Goal: Information Seeking & Learning: Learn about a topic

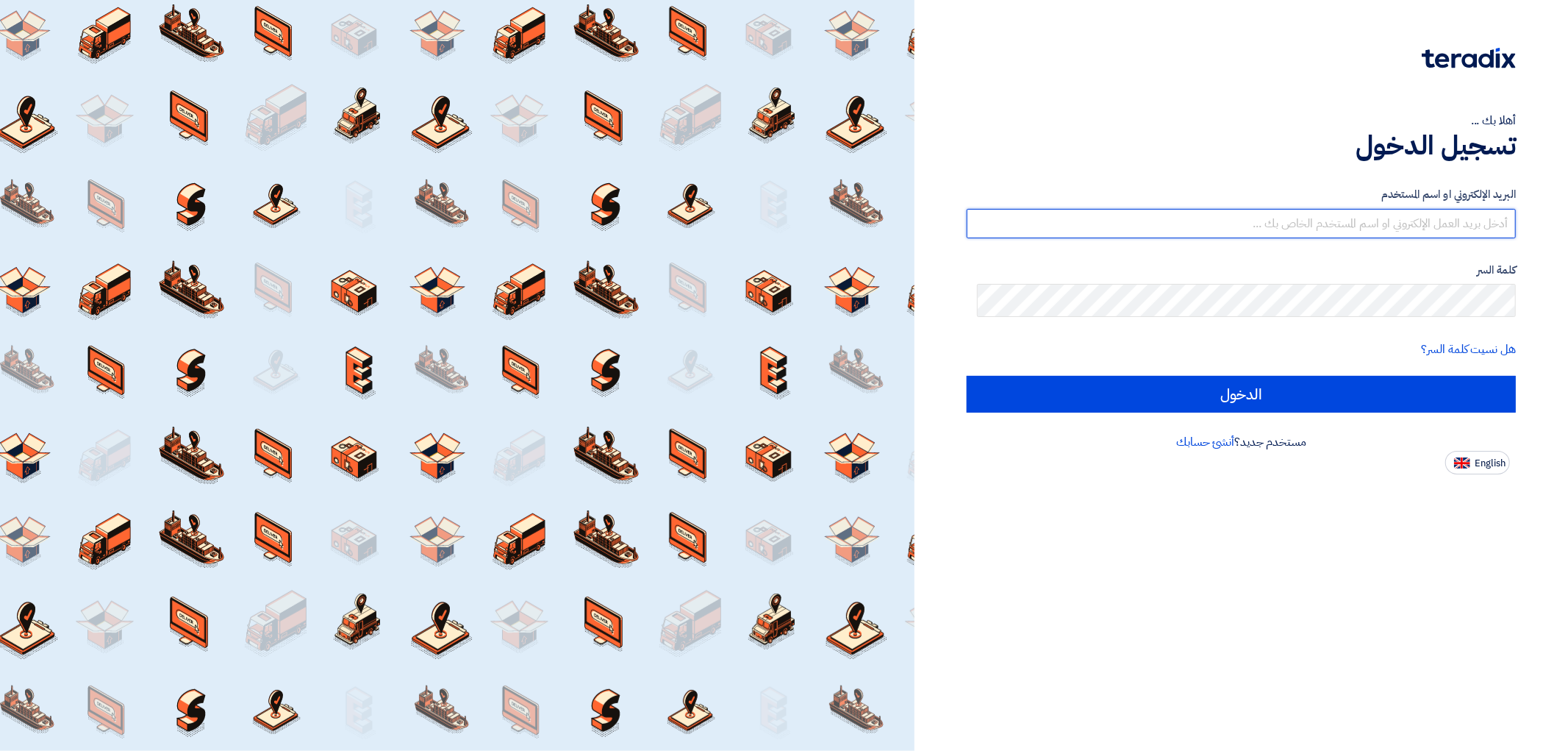
type input "[EMAIL_ADDRESS][DOMAIN_NAME]"
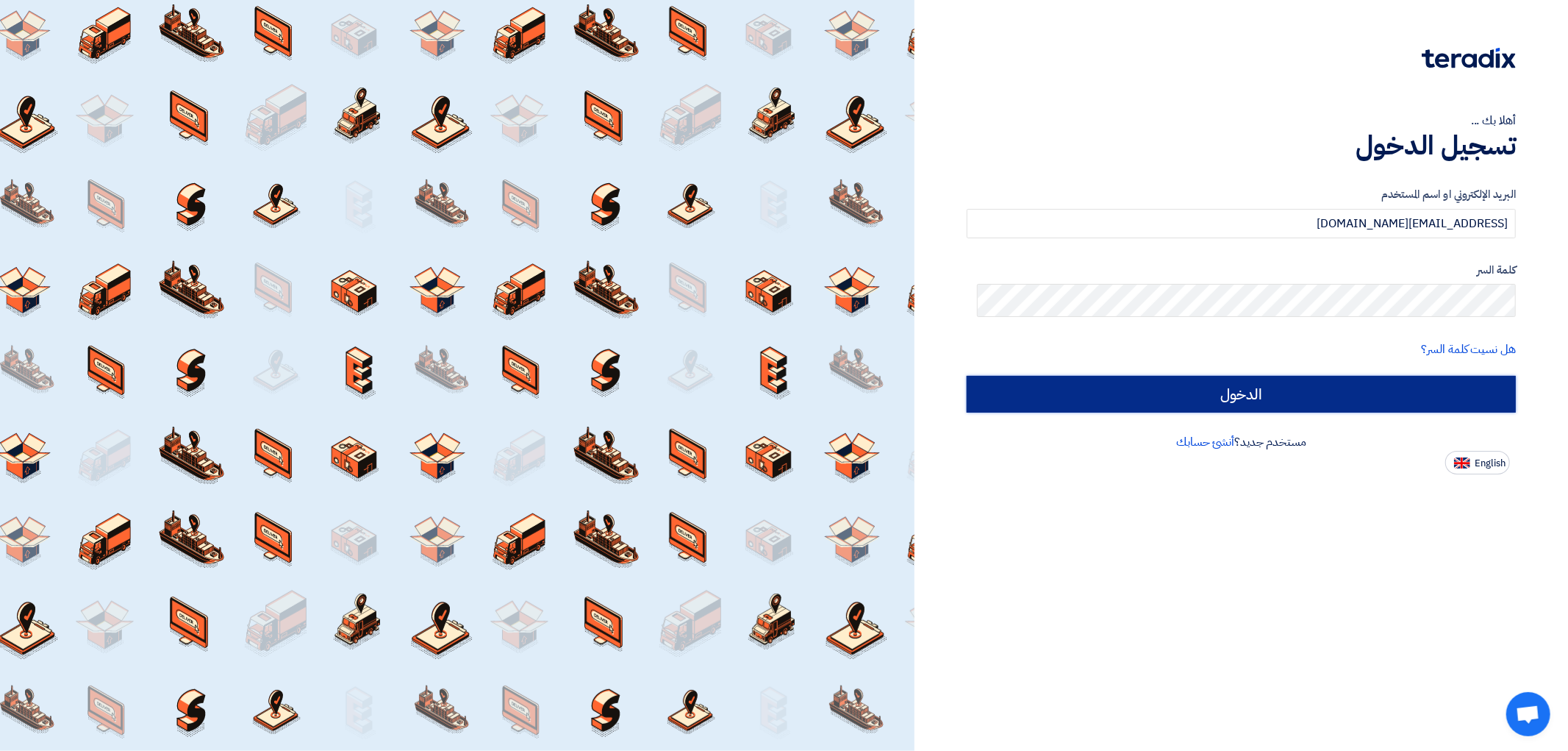
click at [1127, 412] on input "الدخول" at bounding box center [1241, 395] width 549 height 37
type input "Sign in"
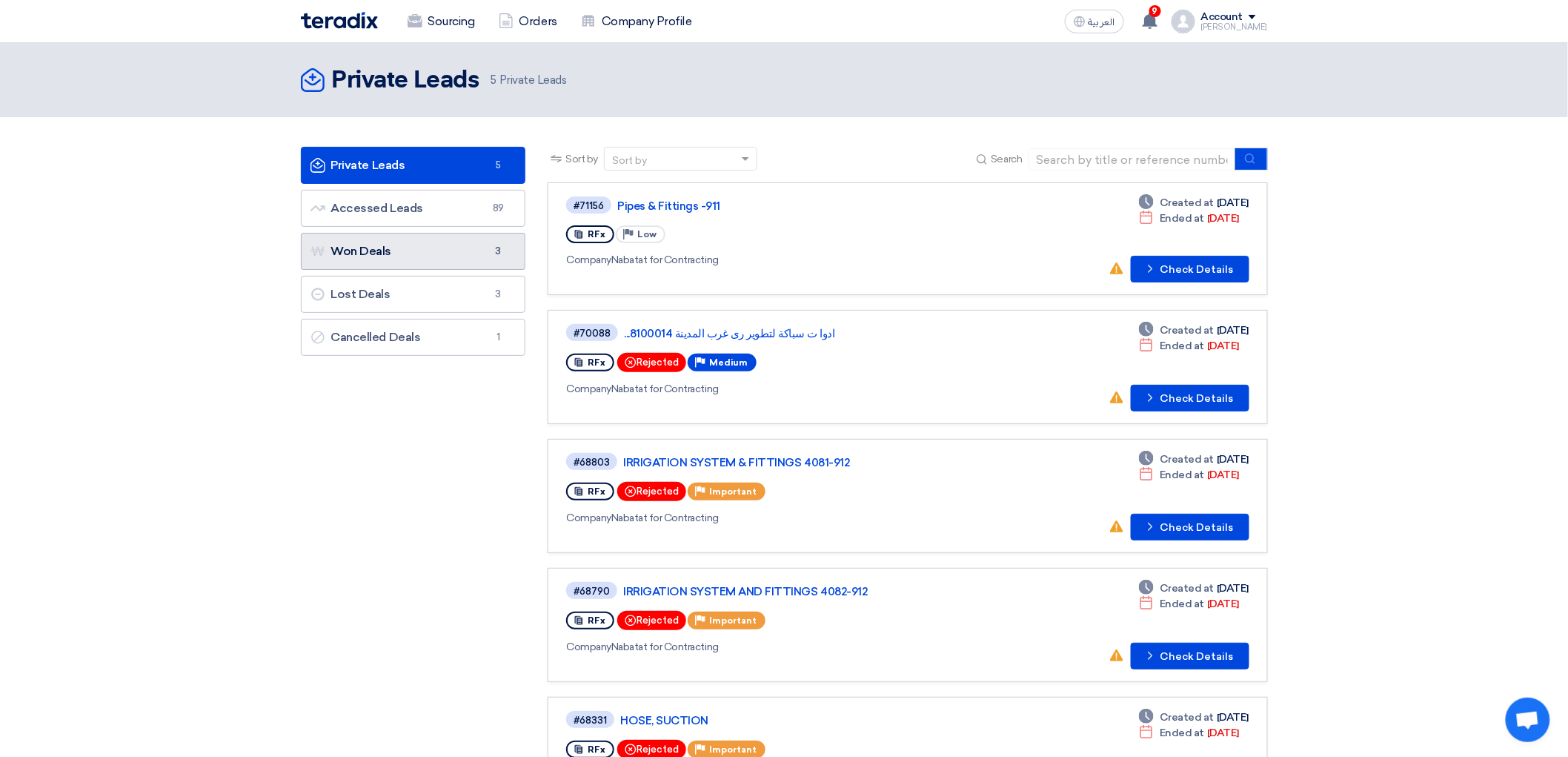
click at [373, 269] on link "Won Deals Won Deals 3" at bounding box center [413, 252] width 225 height 38
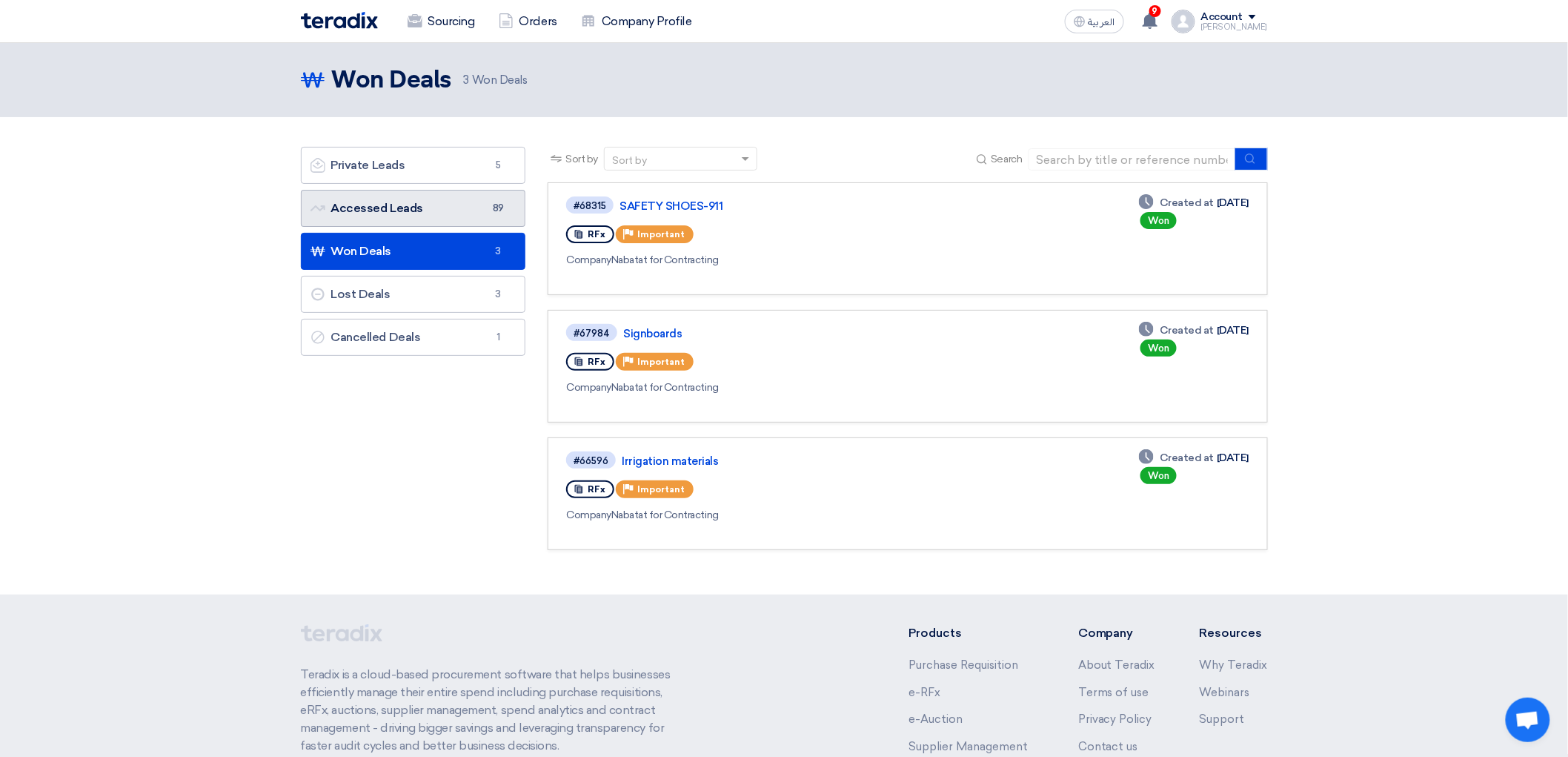
click at [346, 227] on link "Accessed Leads Accessed Leads 89" at bounding box center [413, 208] width 225 height 38
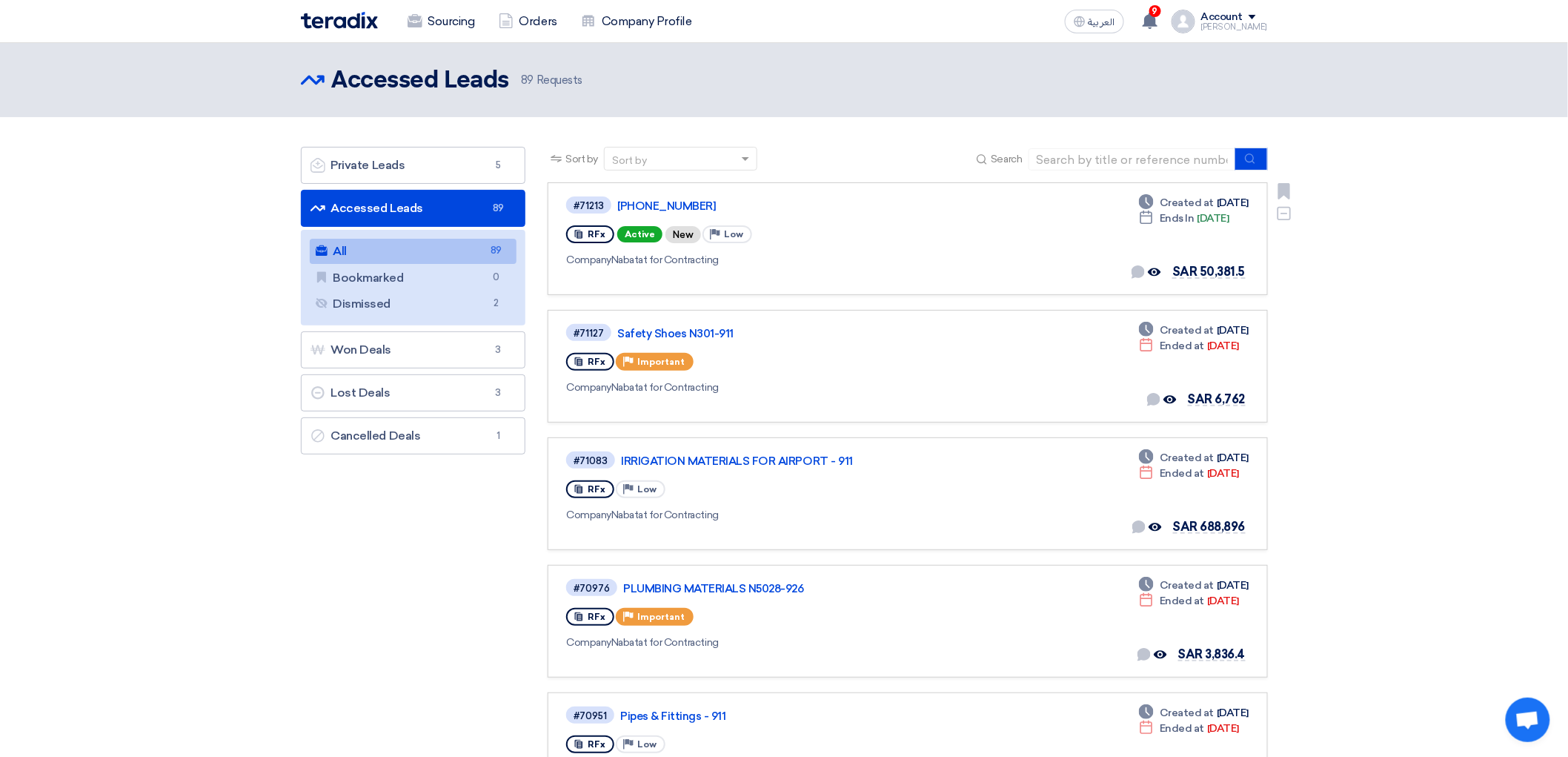
click at [826, 282] on div "#71213 [PHONE_NUMBER] RFx Active New Priority Low Company Nabatat for Contracti…" at bounding box center [779, 238] width 424 height 88
click at [667, 212] on link "[PHONE_NUMBER]" at bounding box center [801, 206] width 370 height 14
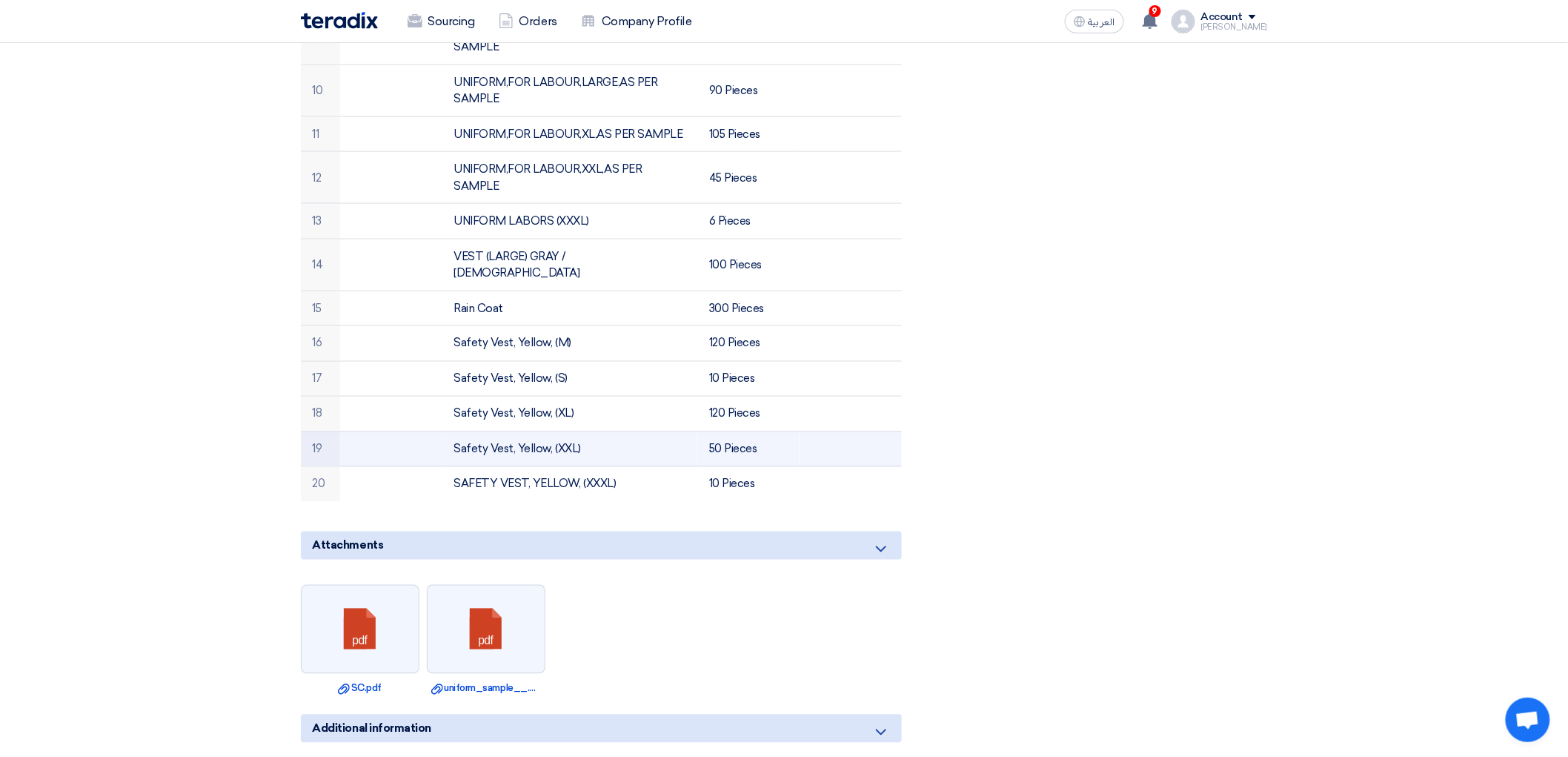
scroll to position [823, 0]
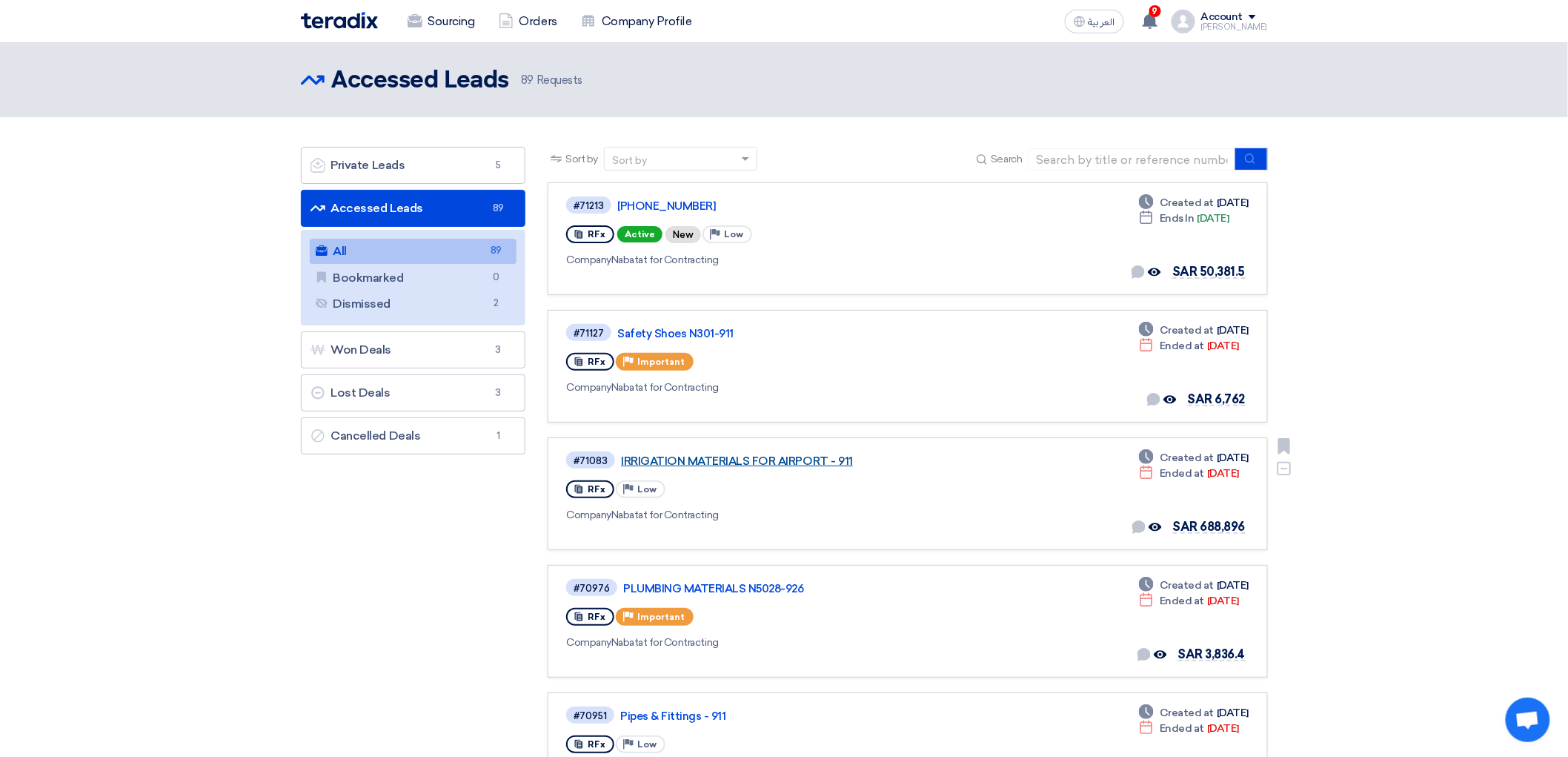
click at [698, 468] on link "IRRIGATION MATERIALS FOR AIRPORT - 911" at bounding box center [805, 461] width 370 height 14
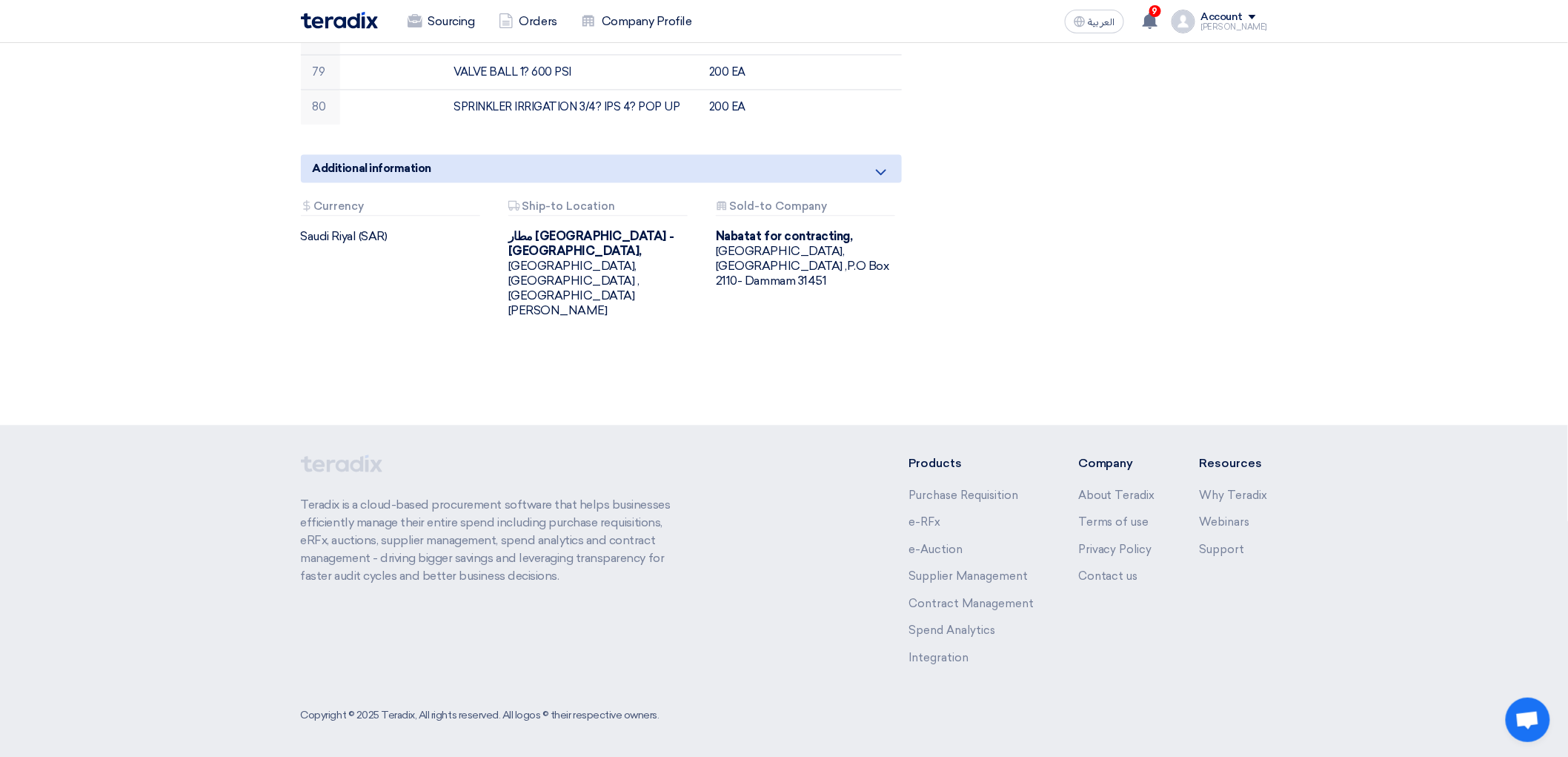
scroll to position [3987, 0]
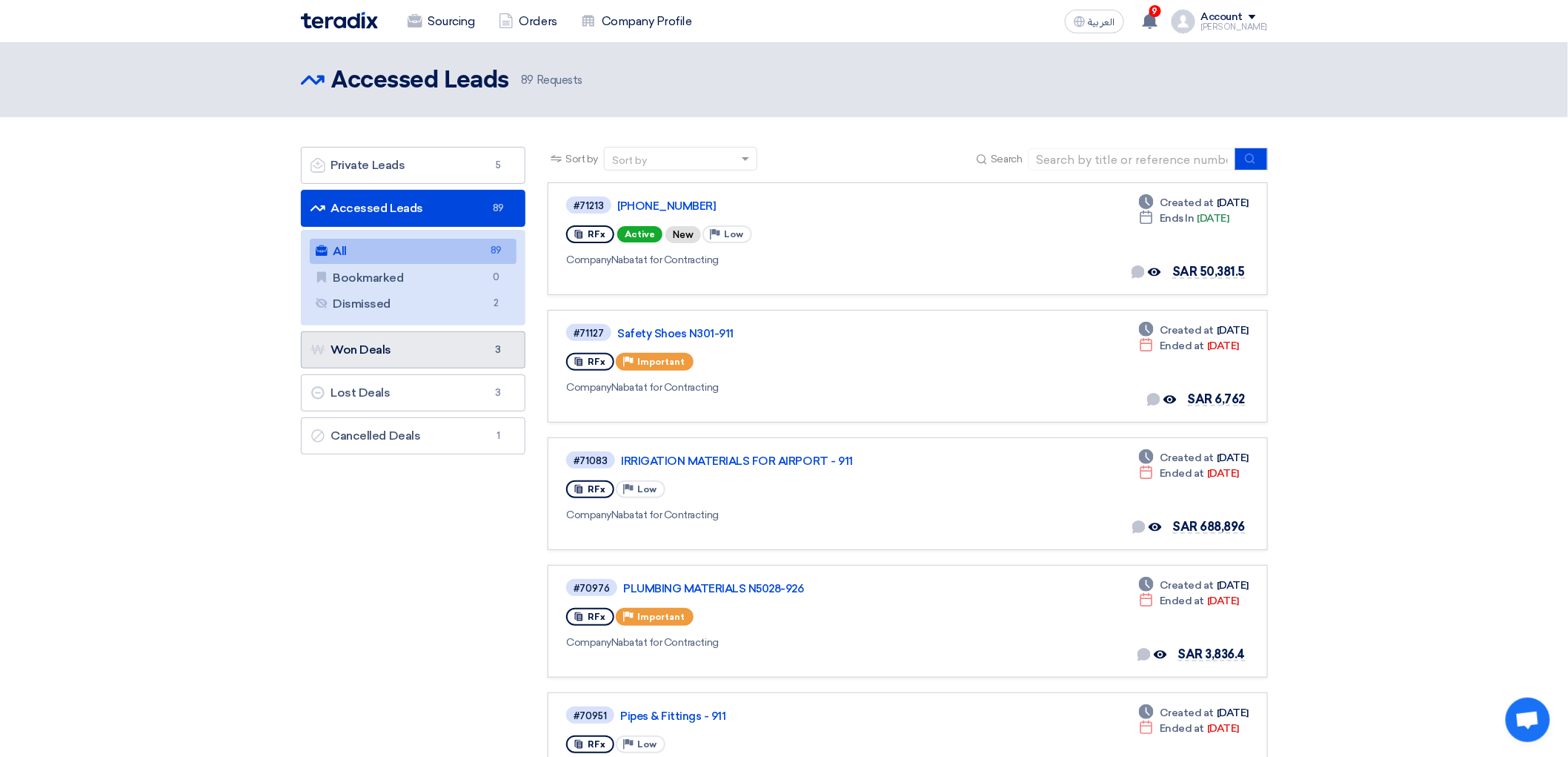
click at [360, 368] on link "Won Deals Won Deals 3" at bounding box center [413, 350] width 225 height 38
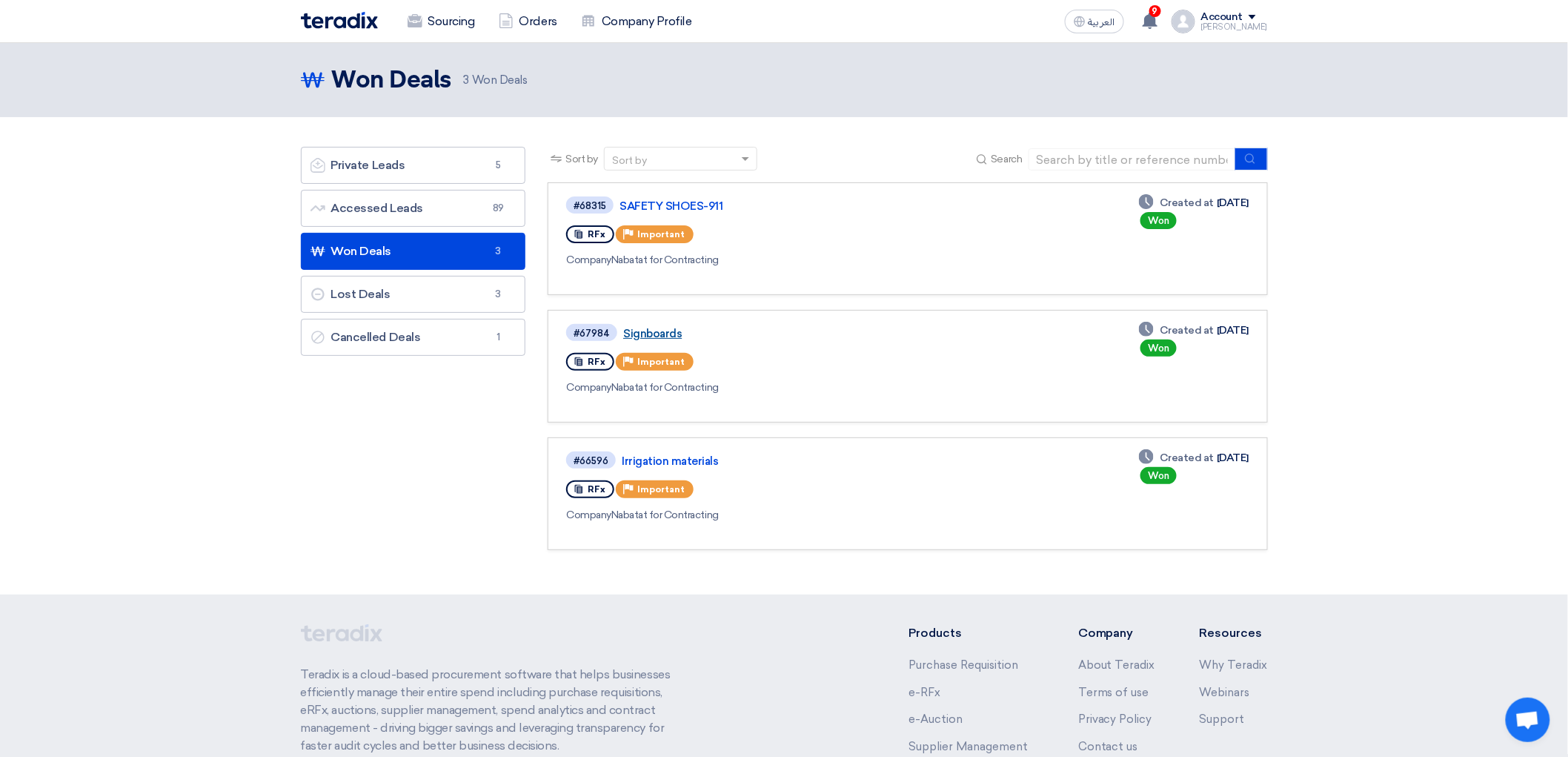
click at [640, 341] on link "Signboards" at bounding box center [807, 334] width 370 height 14
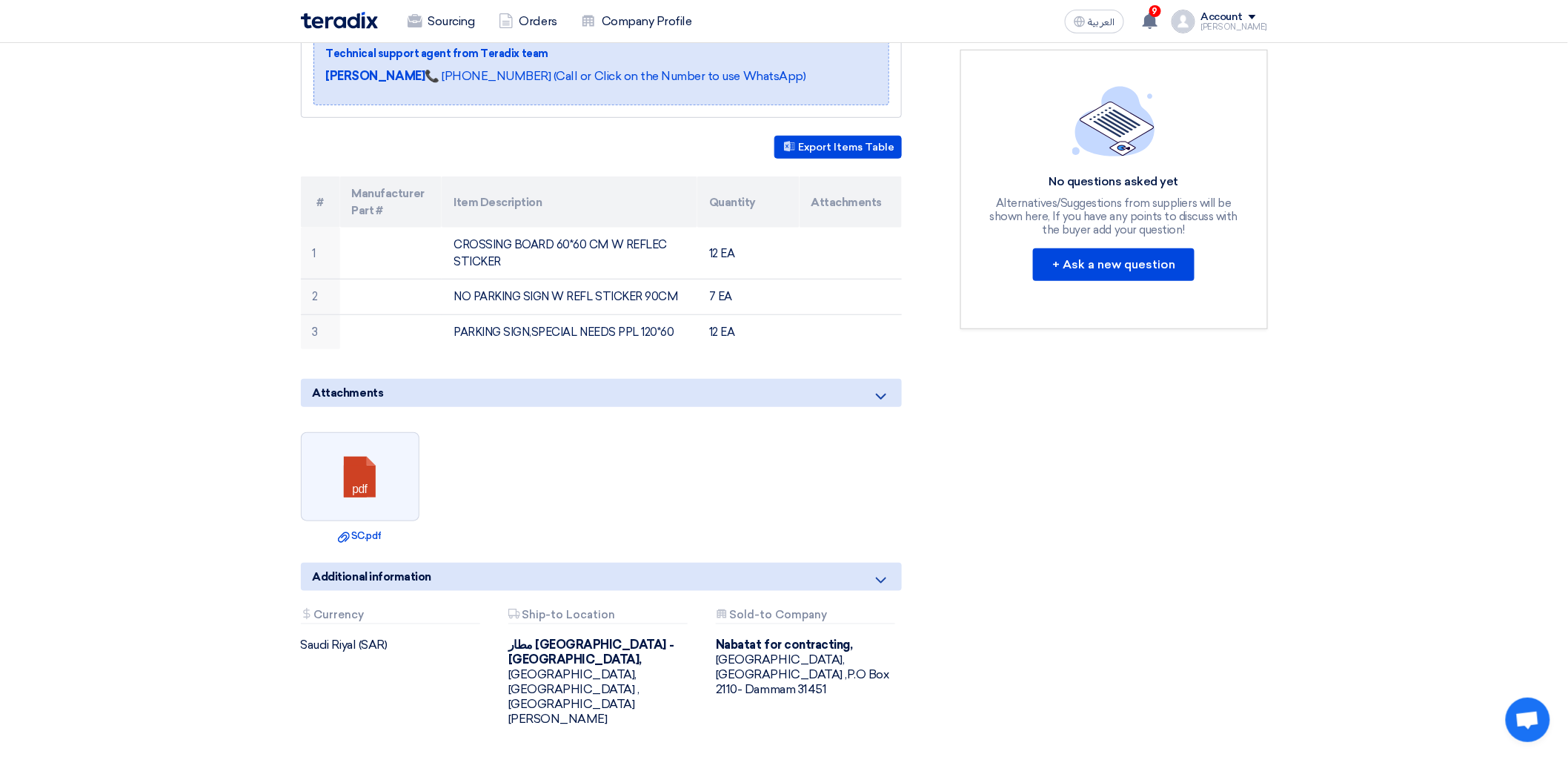
scroll to position [329, 0]
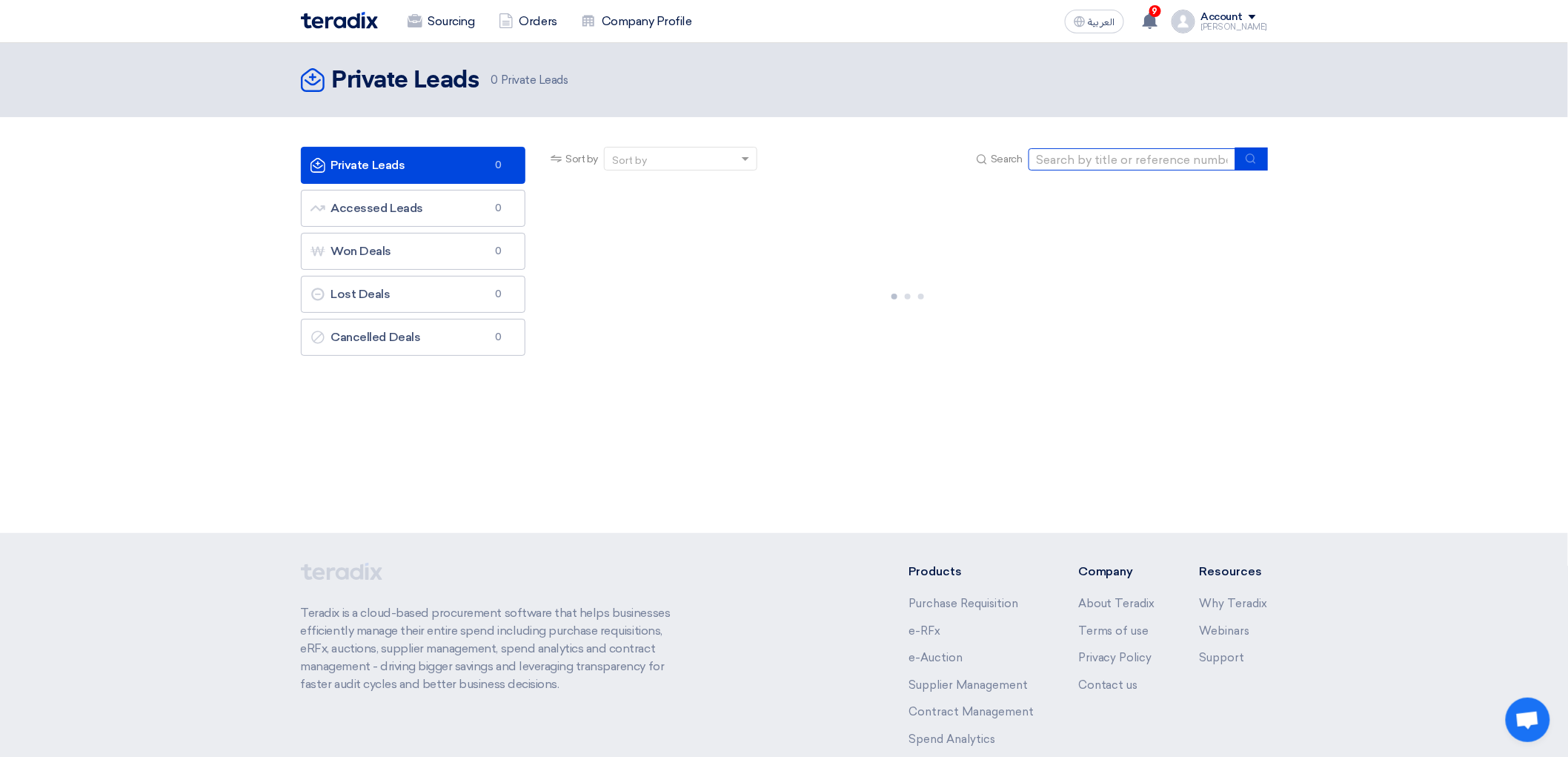
click at [1163, 171] on input at bounding box center [1132, 159] width 207 height 23
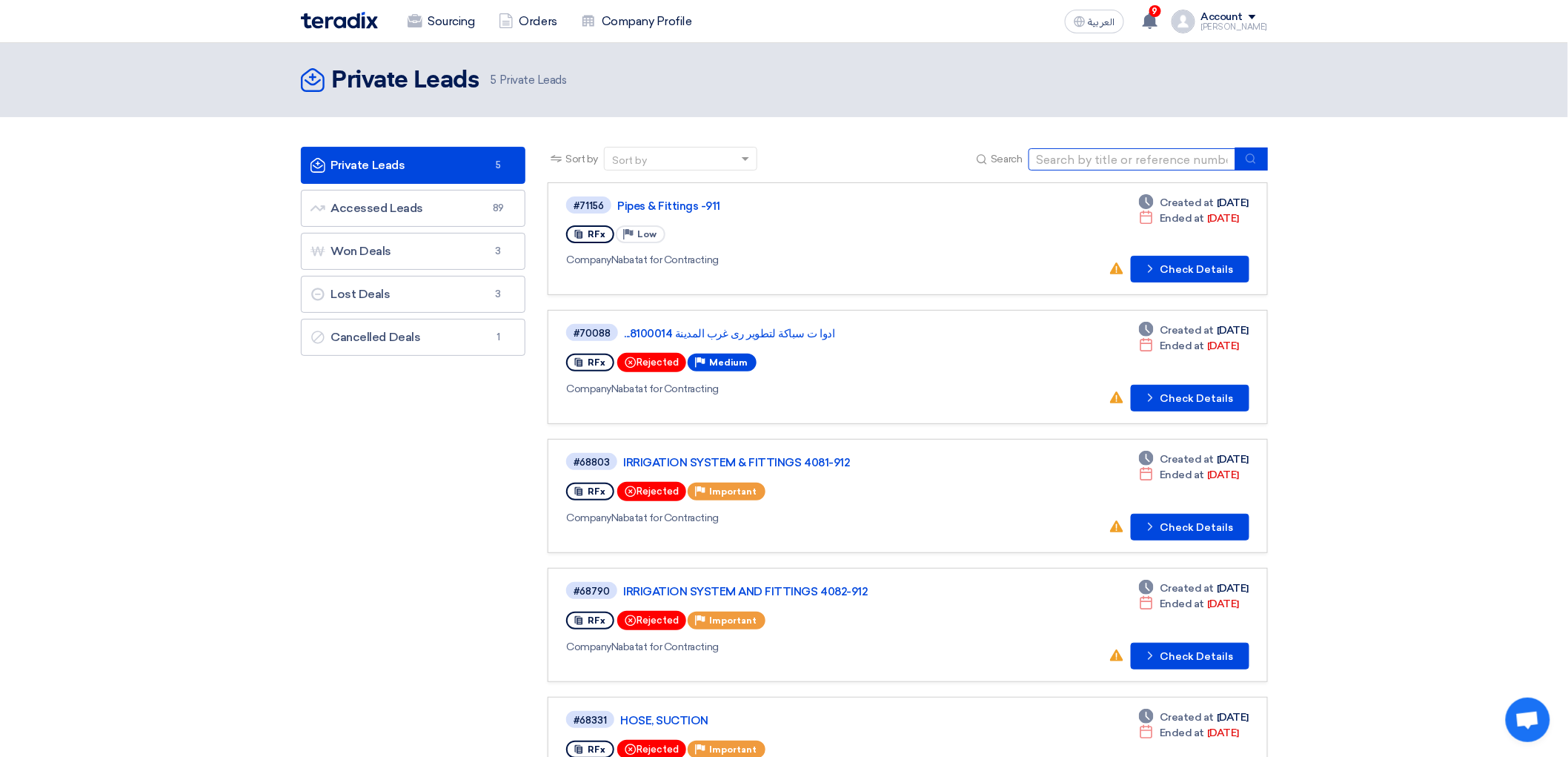
click at [1232, 171] on input at bounding box center [1132, 159] width 207 height 23
click at [1138, 171] on input at bounding box center [1132, 159] width 207 height 23
click at [388, 227] on link "Accessed Leads Accessed Leads 89" at bounding box center [413, 208] width 225 height 38
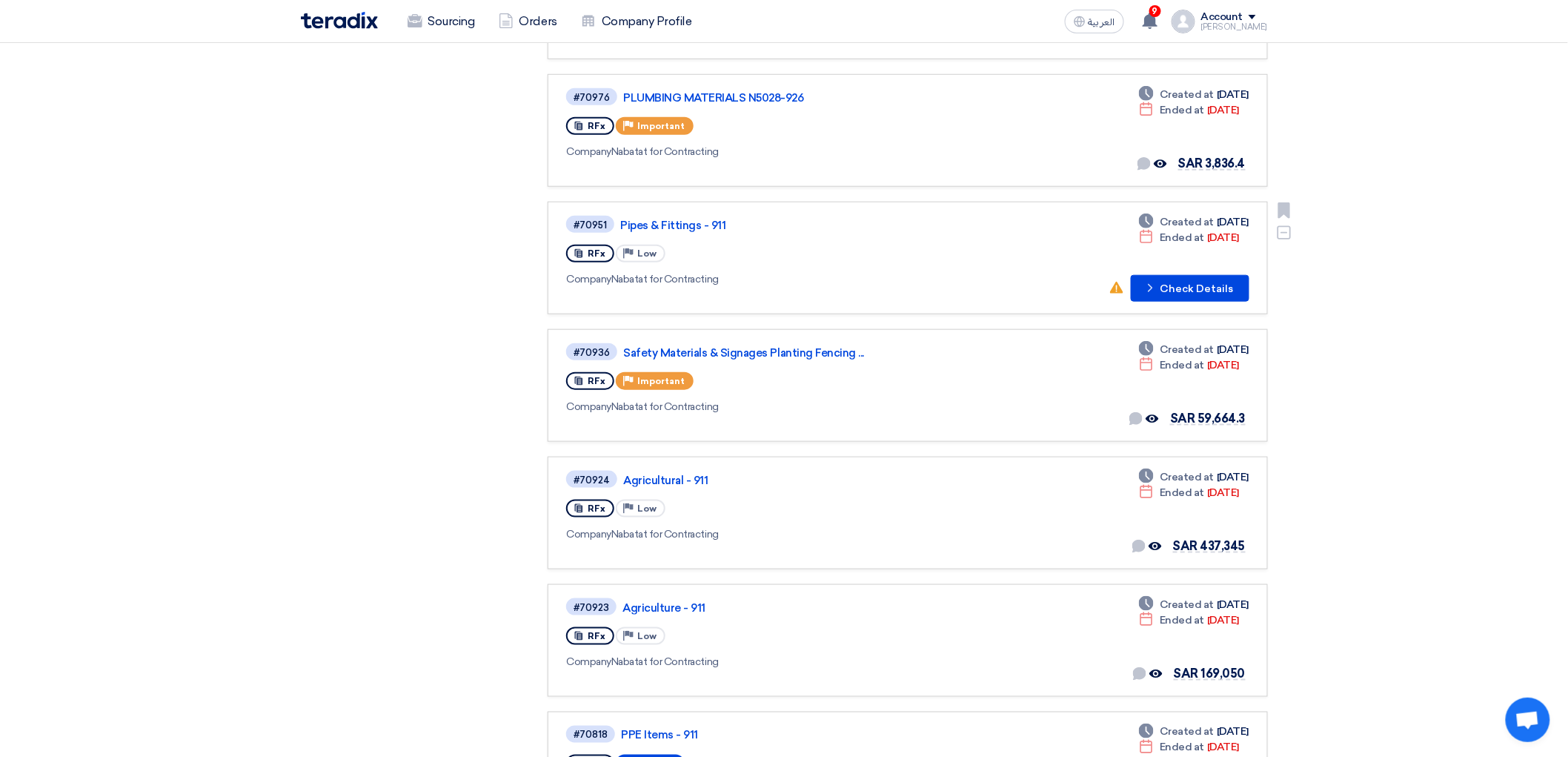
scroll to position [493, 0]
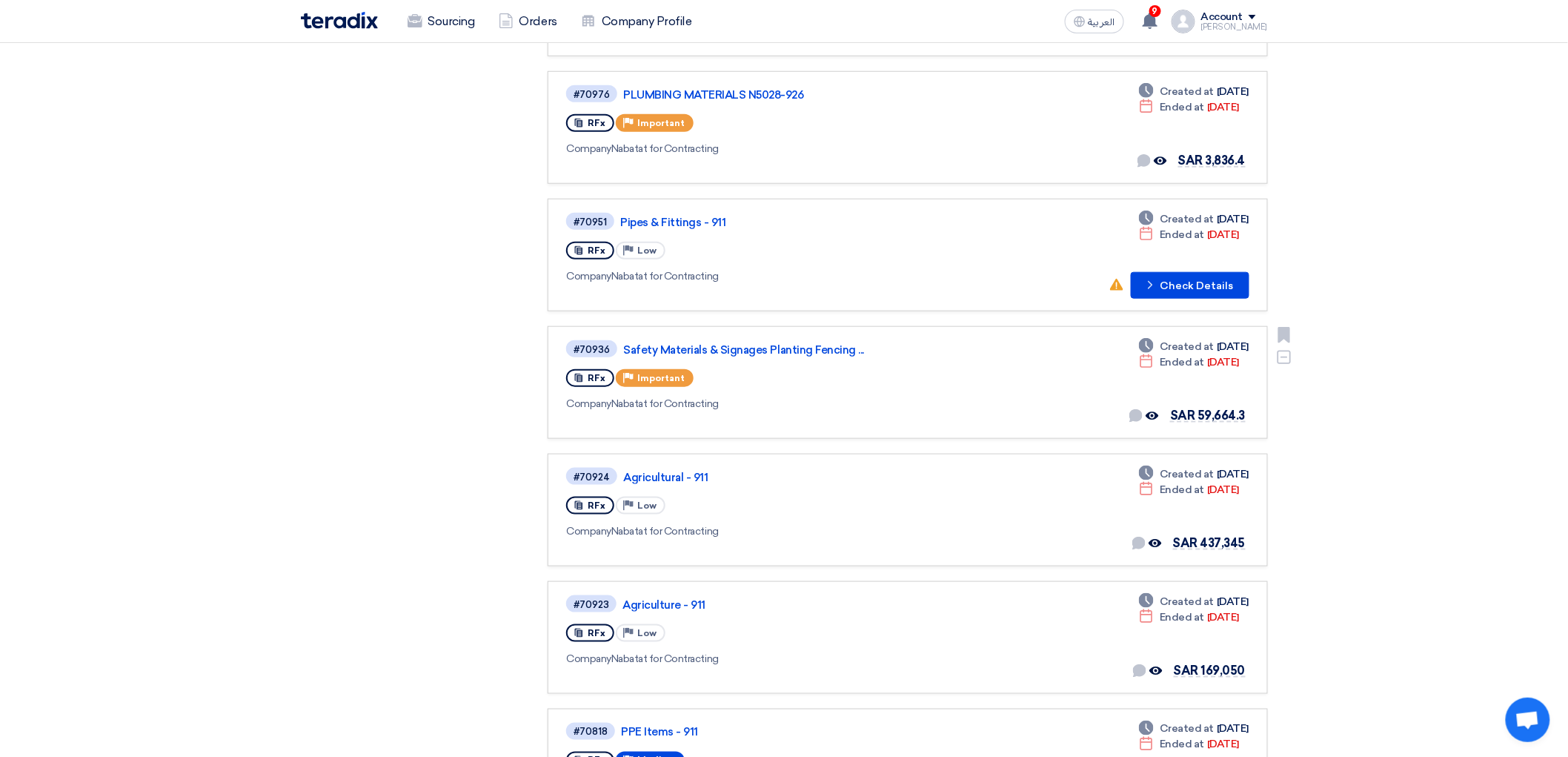
click at [679, 358] on div "#70936 Safety Materials & Signages Planting Fencing ..." at bounding box center [782, 348] width 430 height 20
click at [652, 356] on link "Safety Materials & Signages Planting Fencing ..." at bounding box center [807, 350] width 370 height 14
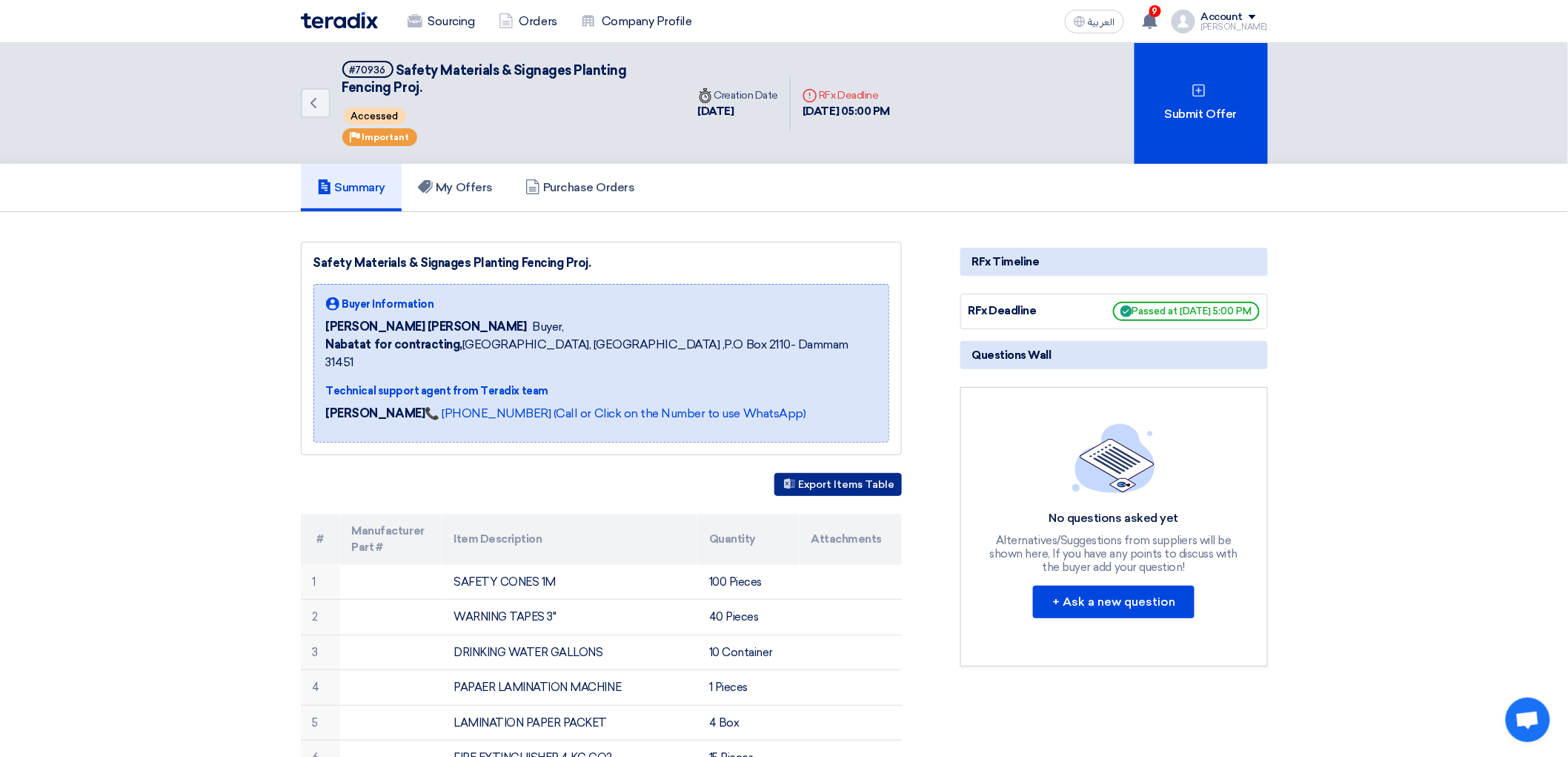
click at [875, 495] on button "Export Items Table" at bounding box center [838, 484] width 127 height 23
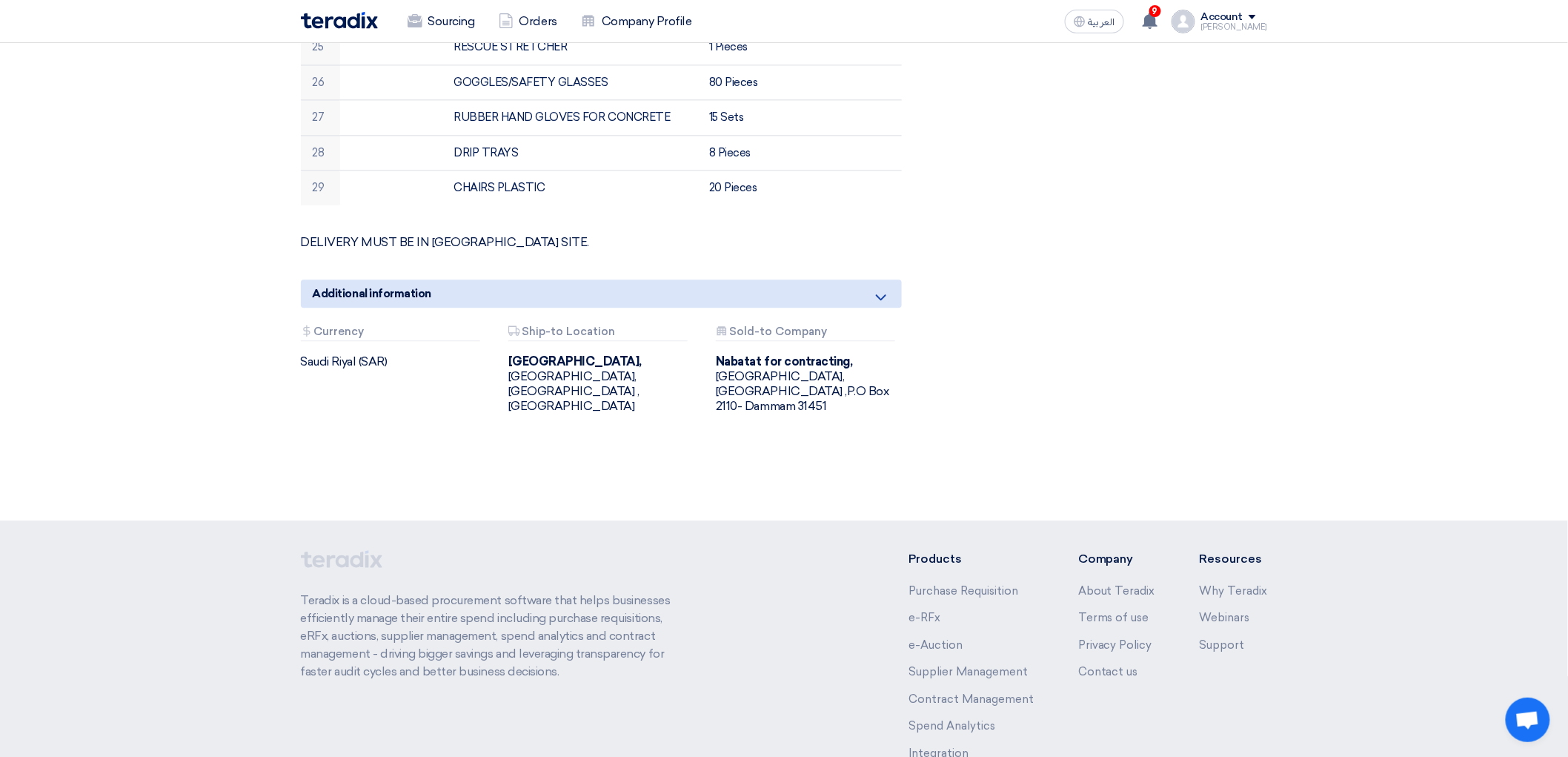
scroll to position [1400, 0]
click at [890, 303] on icon at bounding box center [881, 294] width 18 height 18
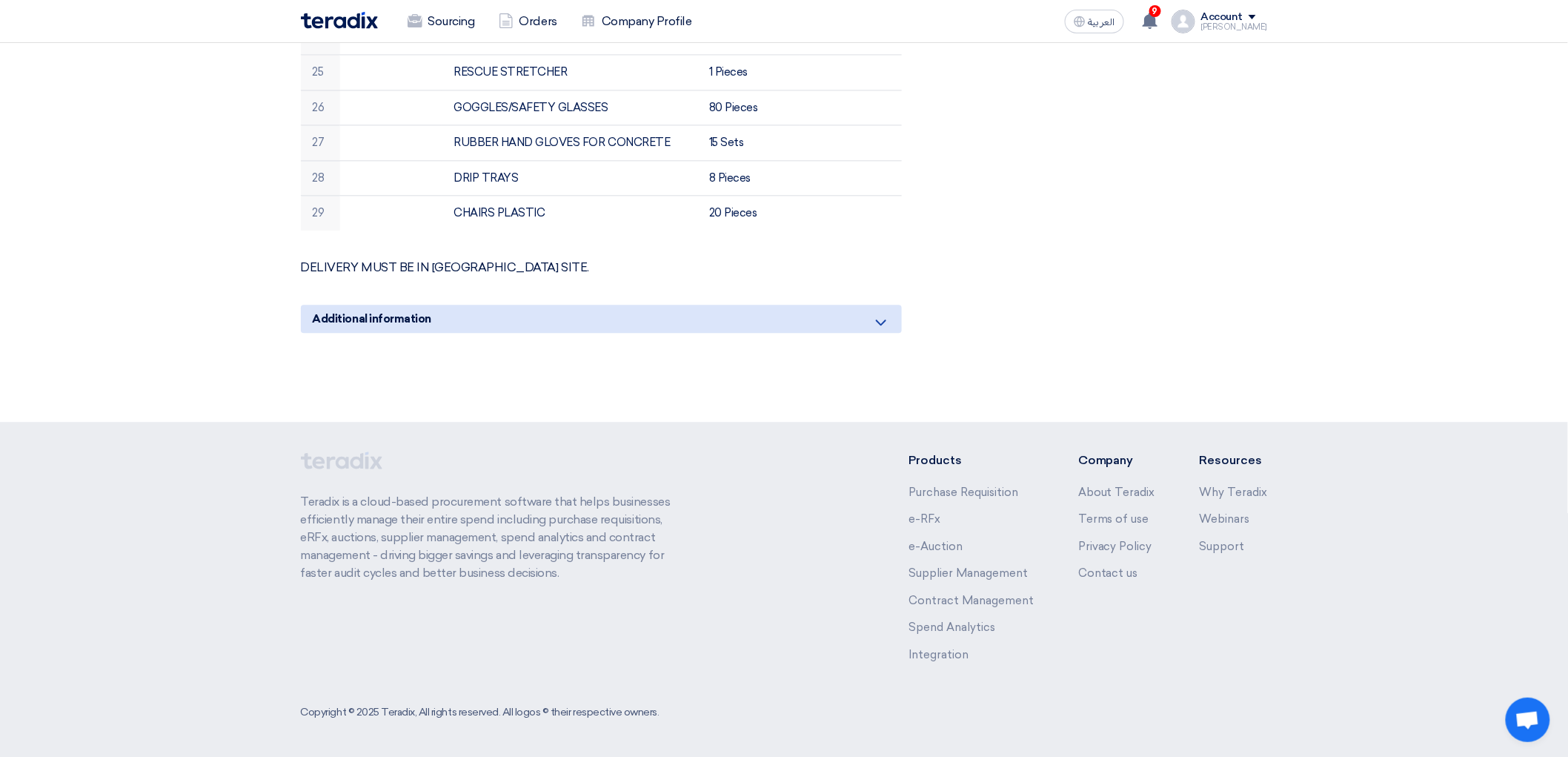
click at [886, 326] on use at bounding box center [880, 323] width 11 height 6
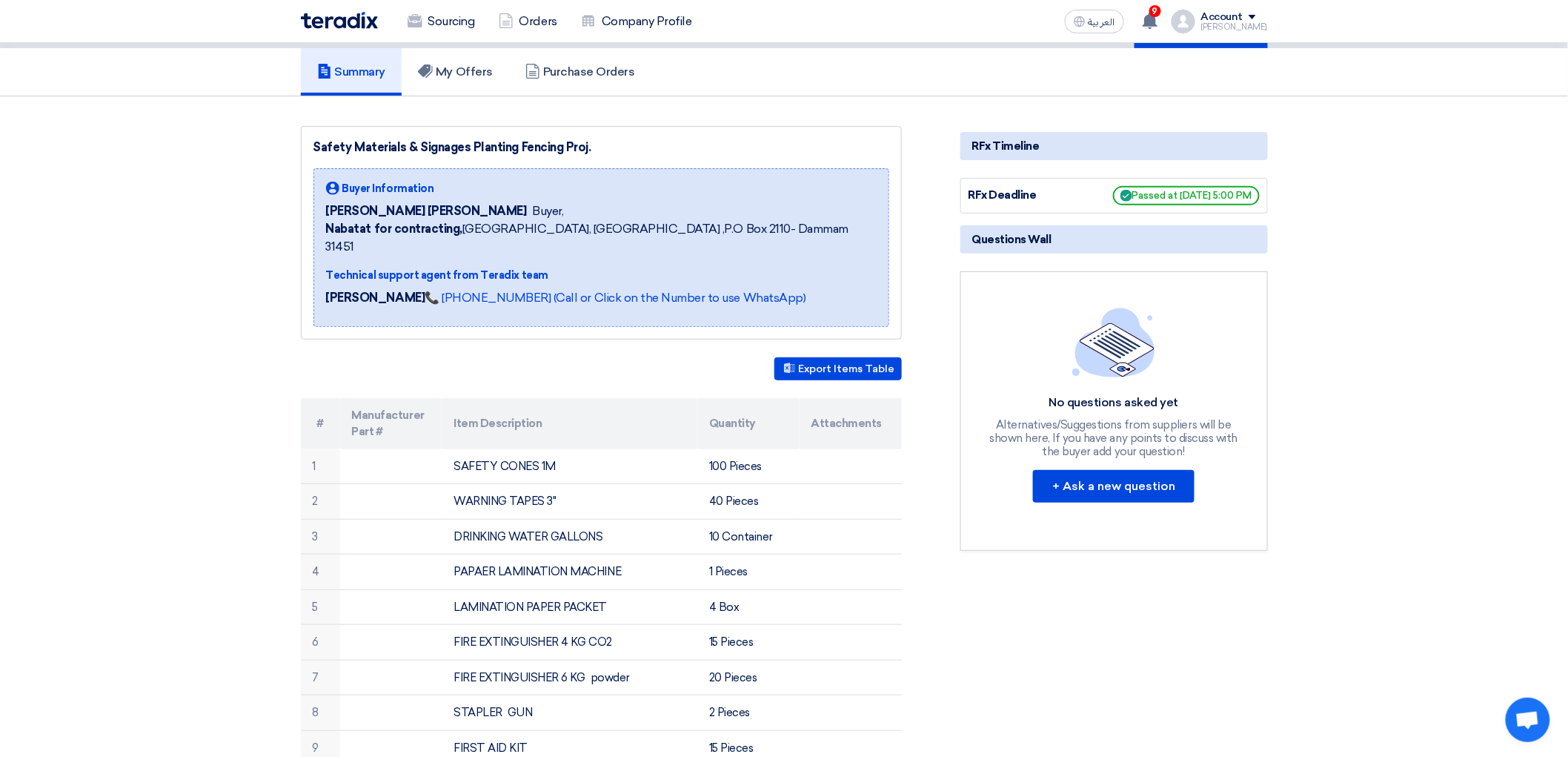
scroll to position [0, 0]
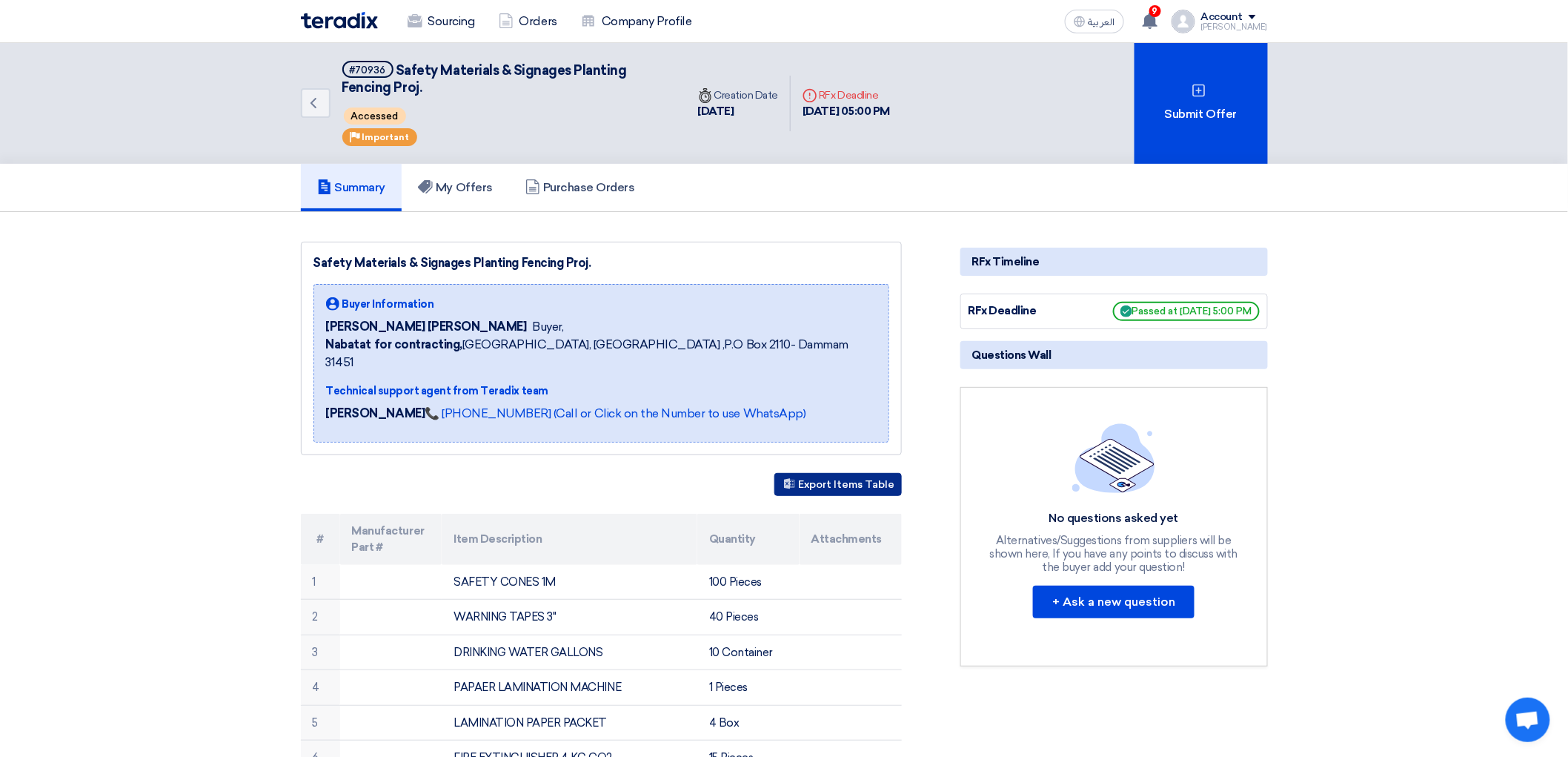
click at [869, 495] on button "Export Items Table" at bounding box center [838, 484] width 127 height 23
